Goal: Information Seeking & Learning: Compare options

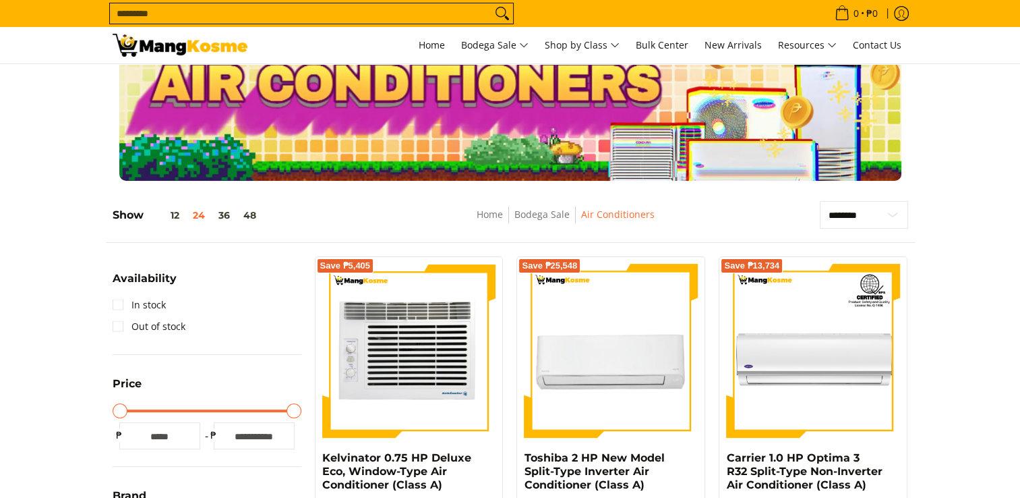
scroll to position [135, 0]
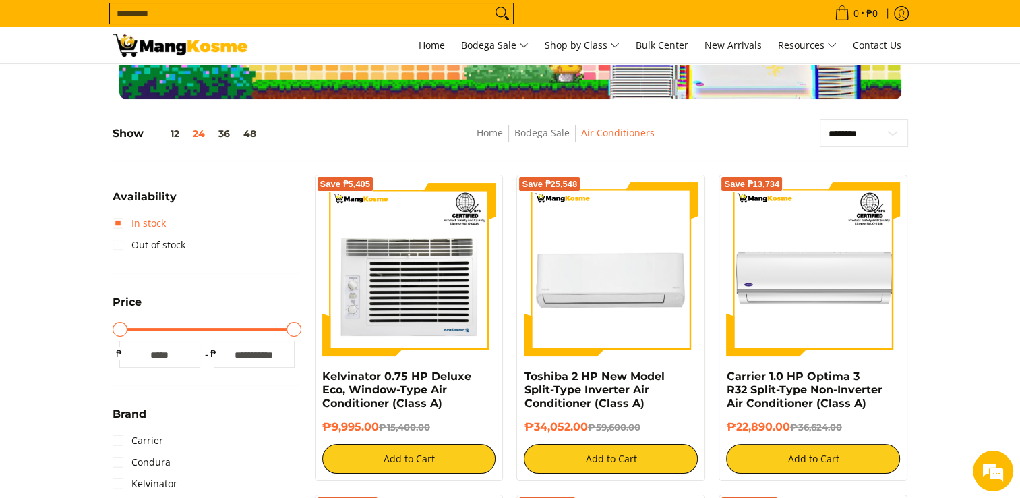
click at [123, 220] on link "In stock" at bounding box center [139, 223] width 53 height 22
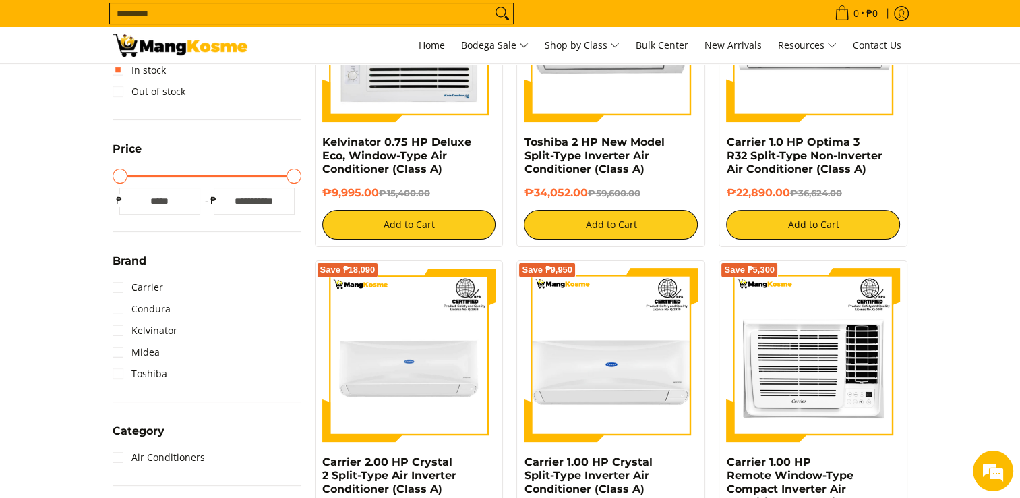
scroll to position [392, 0]
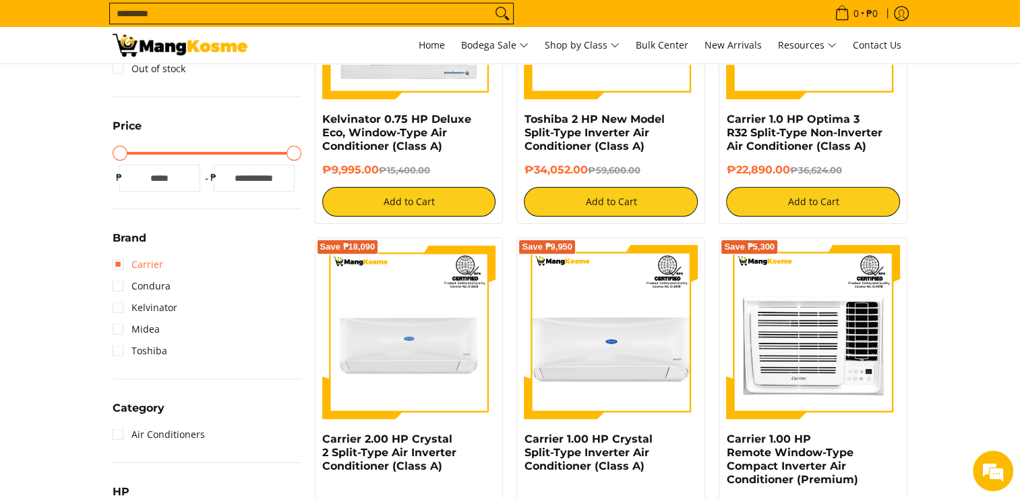
click at [121, 266] on link "Carrier" at bounding box center [138, 264] width 51 height 22
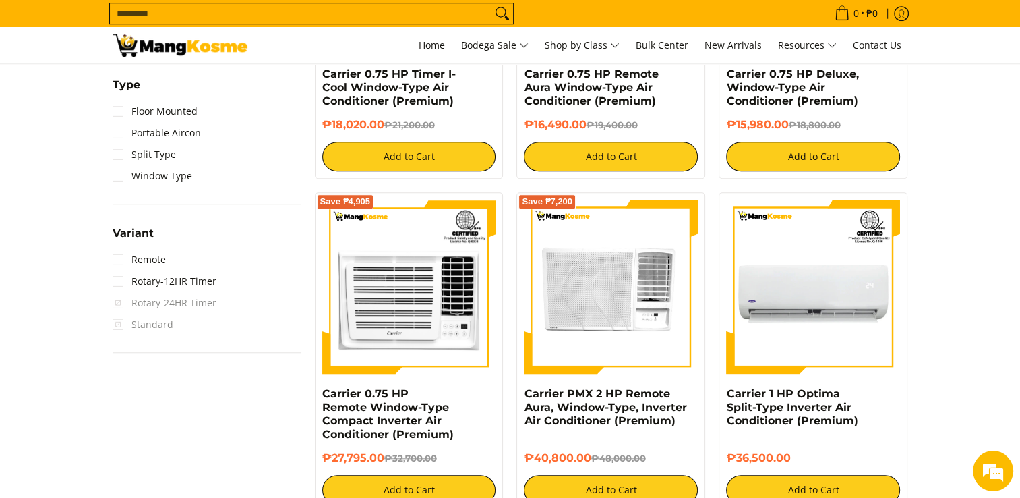
scroll to position [1066, 0]
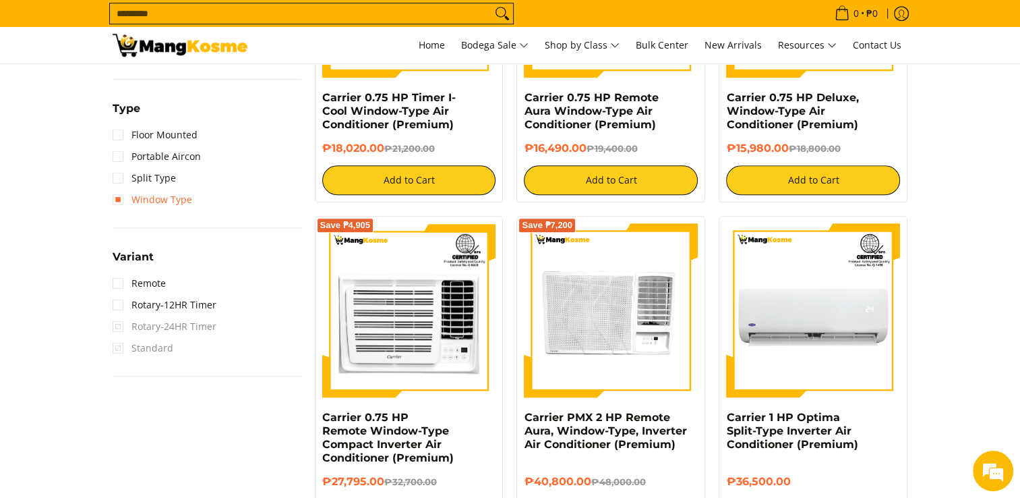
click at [119, 196] on link "Window Type" at bounding box center [153, 200] width 80 height 22
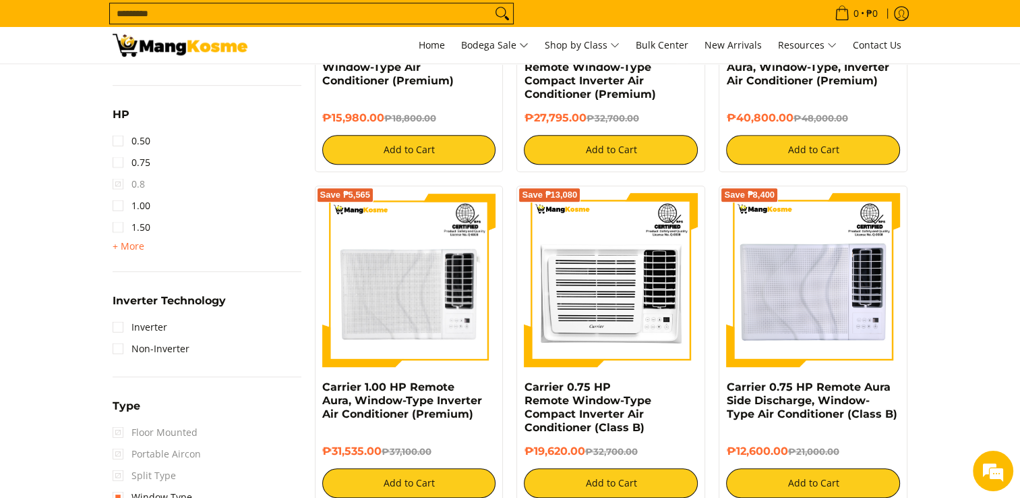
scroll to position [796, 0]
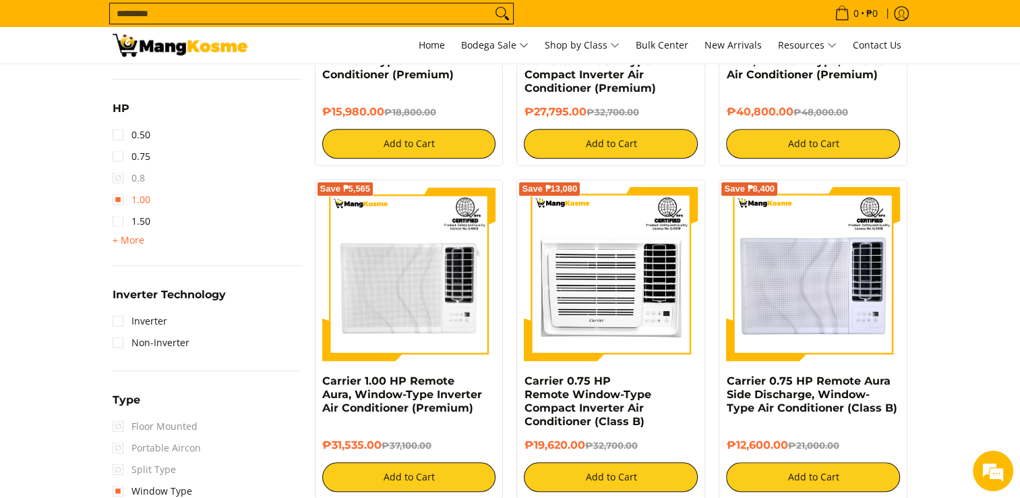
click at [118, 199] on link "1.00" at bounding box center [132, 200] width 38 height 22
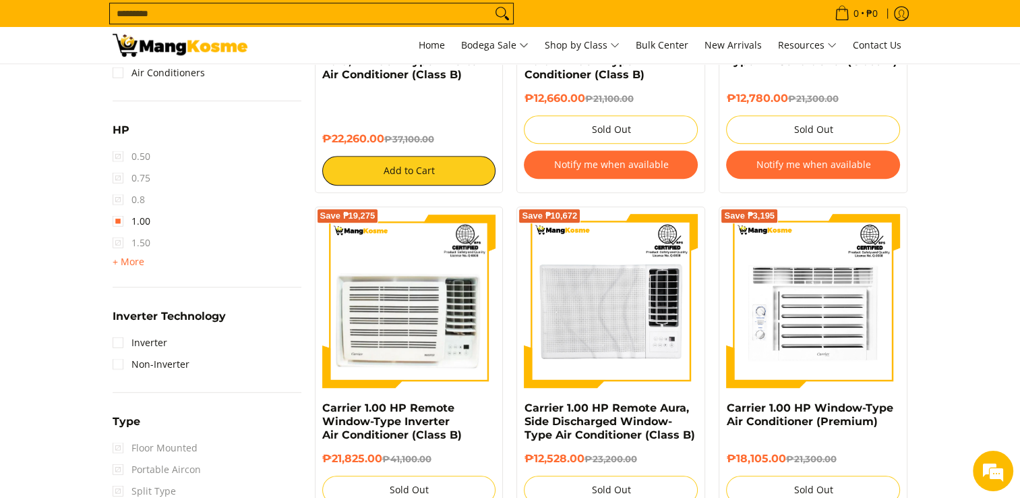
scroll to position [931, 0]
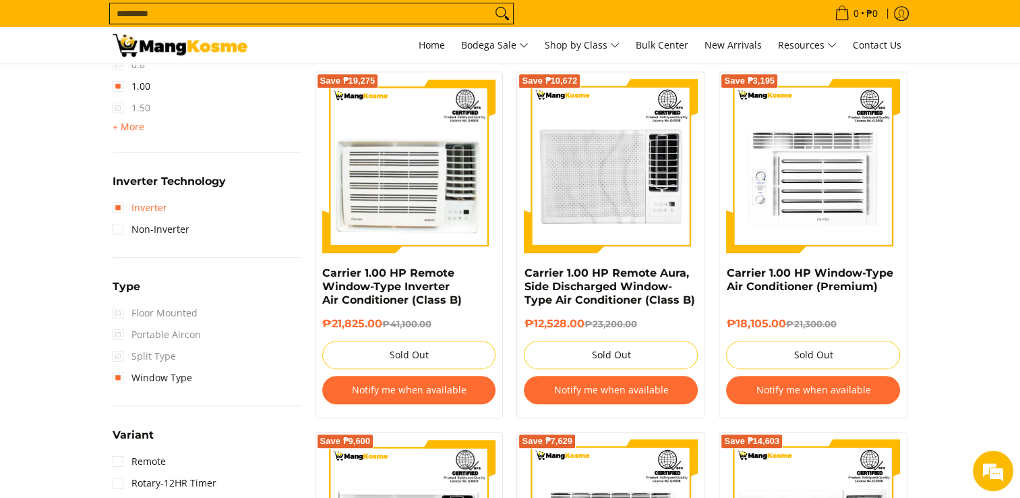
click at [119, 206] on link "Inverter" at bounding box center [140, 208] width 55 height 22
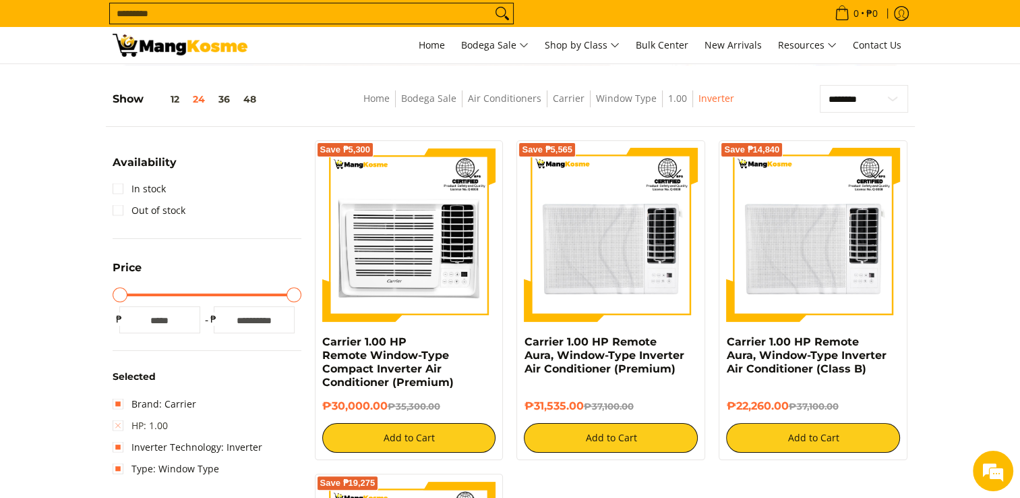
scroll to position [202, 0]
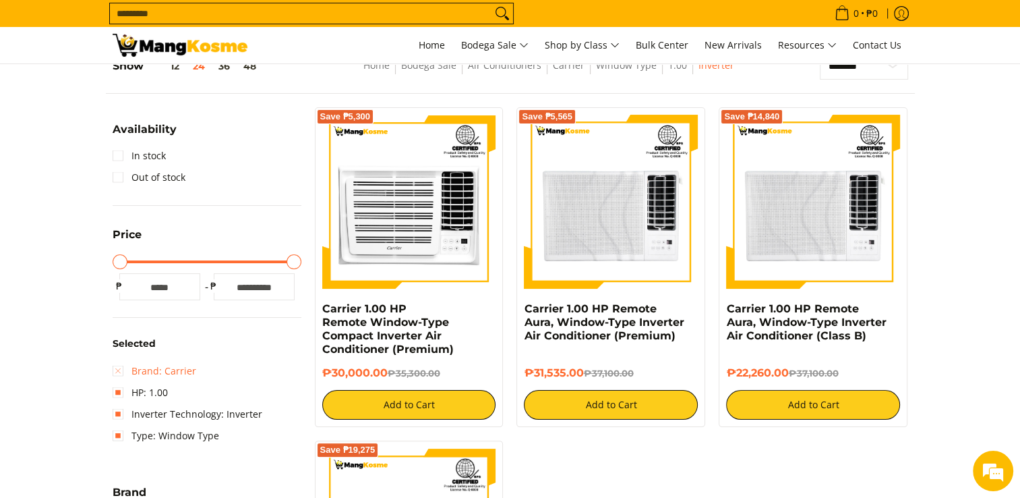
click at [120, 367] on link "Brand: Carrier" at bounding box center [155, 371] width 84 height 22
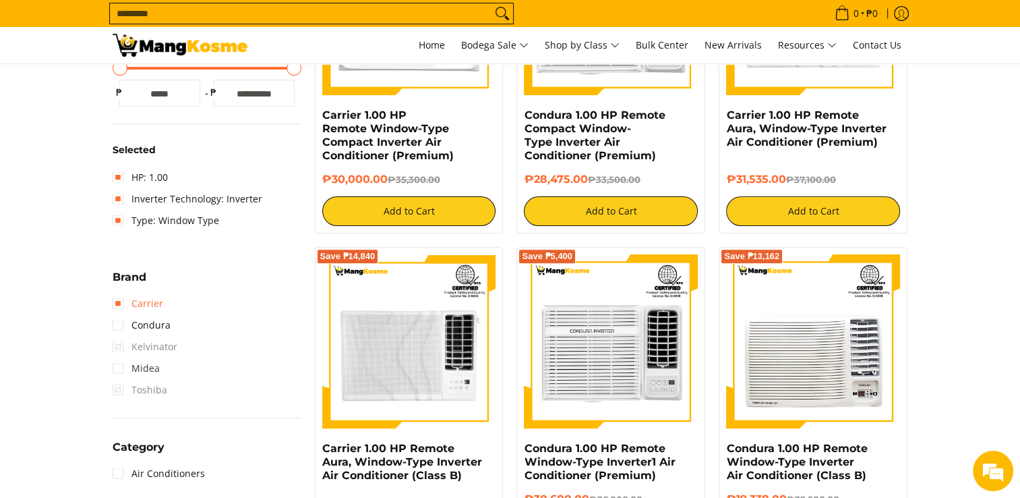
scroll to position [459, 0]
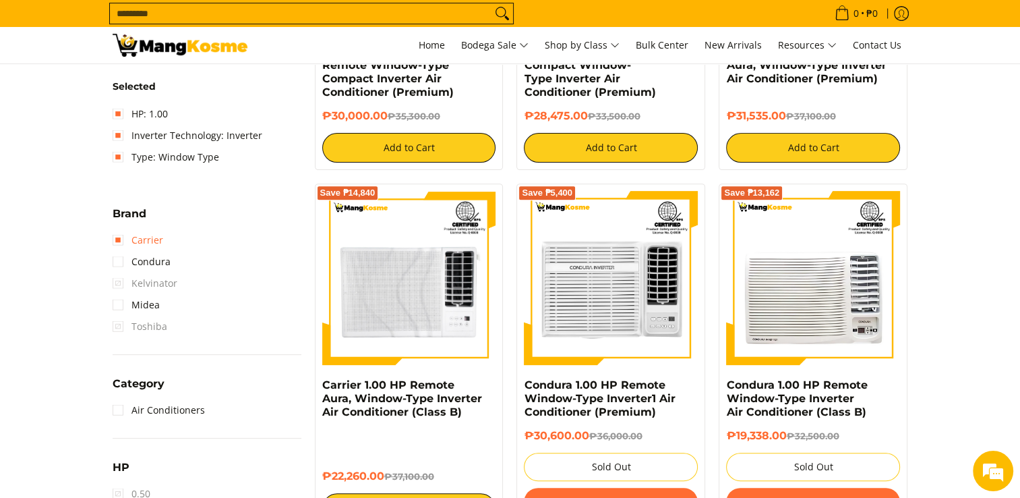
click at [117, 243] on link "Carrier" at bounding box center [138, 240] width 51 height 22
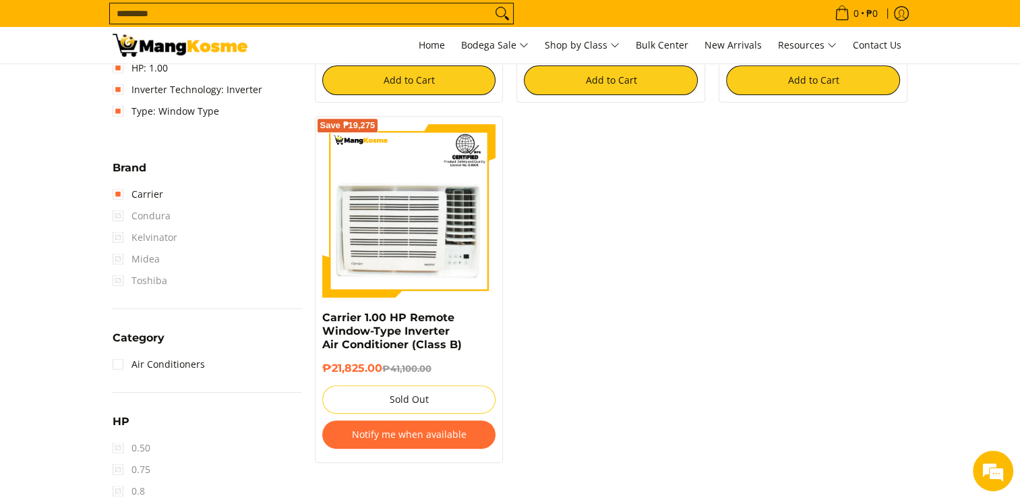
scroll to position [459, 0]
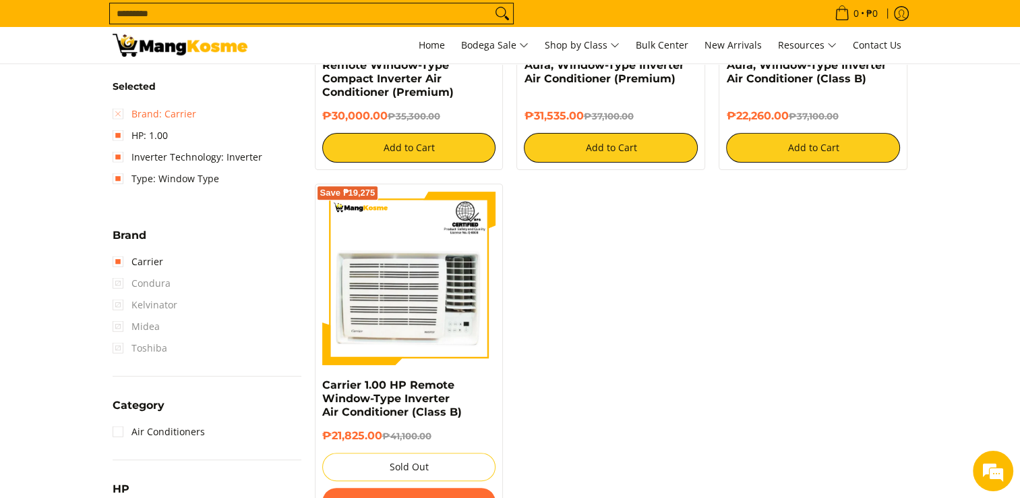
click at [119, 109] on link "Brand: Carrier" at bounding box center [155, 114] width 84 height 22
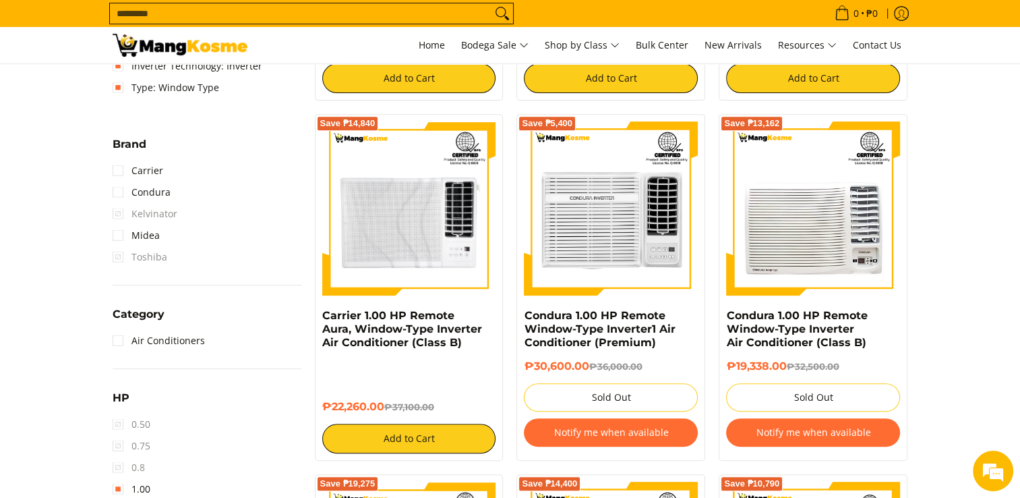
scroll to position [527, 0]
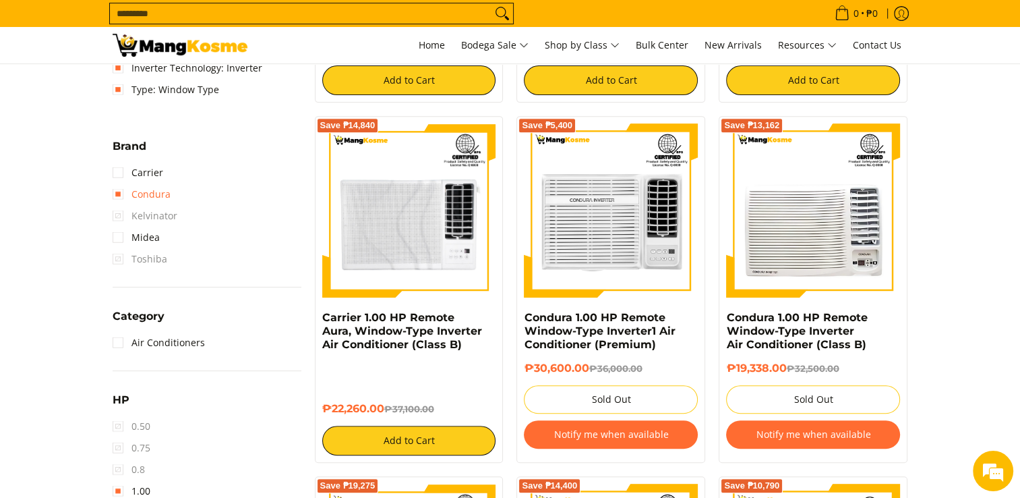
click at [123, 192] on link "Condura" at bounding box center [142, 194] width 58 height 22
